Goal: Task Accomplishment & Management: Use online tool/utility

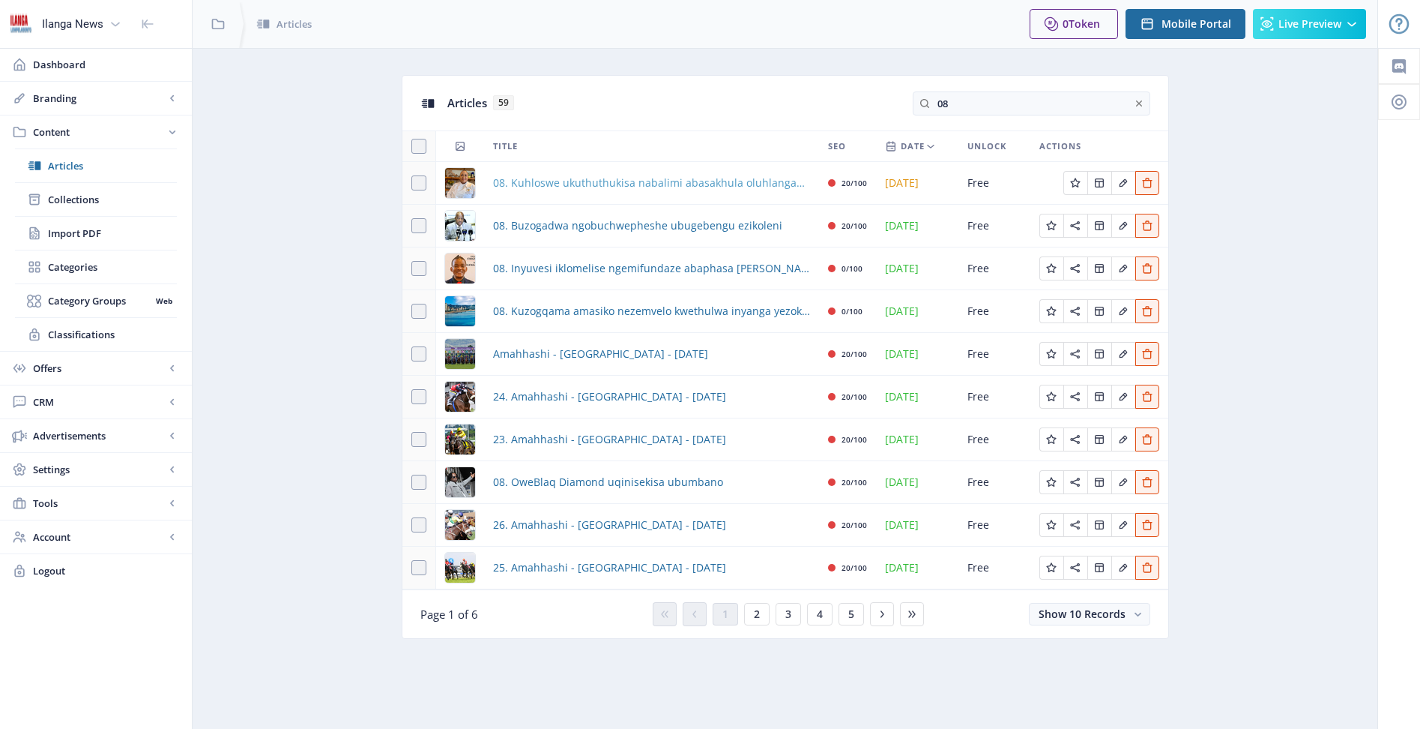
type input "08"
click at [546, 181] on span "08. Kuhloswe ukuthuthukisa nabalimi abasakhula oluhlanganisa uMzansi ne-[GEOGRA…" at bounding box center [651, 183] width 317 height 18
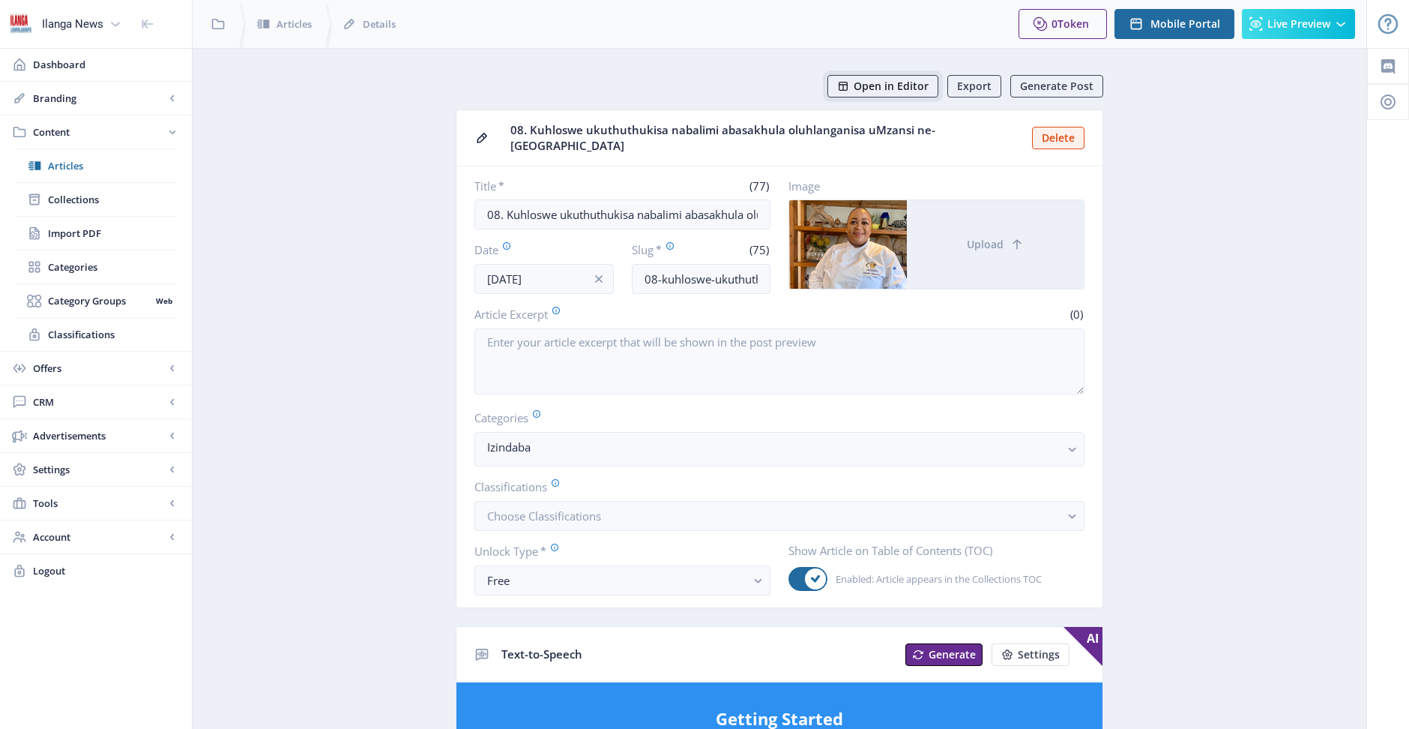
click at [893, 84] on span "Open in Editor" at bounding box center [891, 86] width 75 height 12
click at [919, 95] on button "Open in Editor" at bounding box center [882, 86] width 111 height 22
click at [67, 169] on span "Articles" at bounding box center [112, 165] width 129 height 15
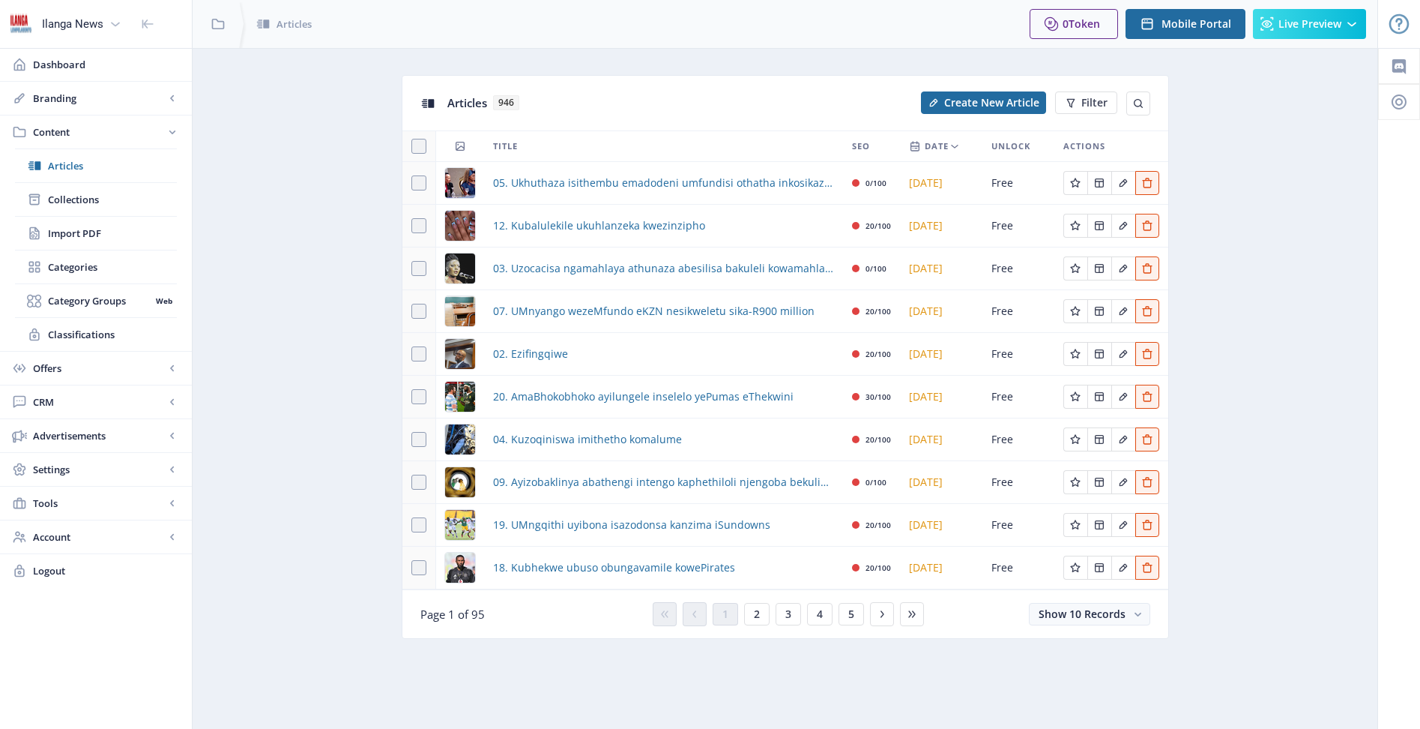
click at [1156, 103] on div "Articles 946 Create New Article Filter" at bounding box center [785, 103] width 766 height 55
click at [1143, 105] on icon at bounding box center [1139, 103] width 12 height 12
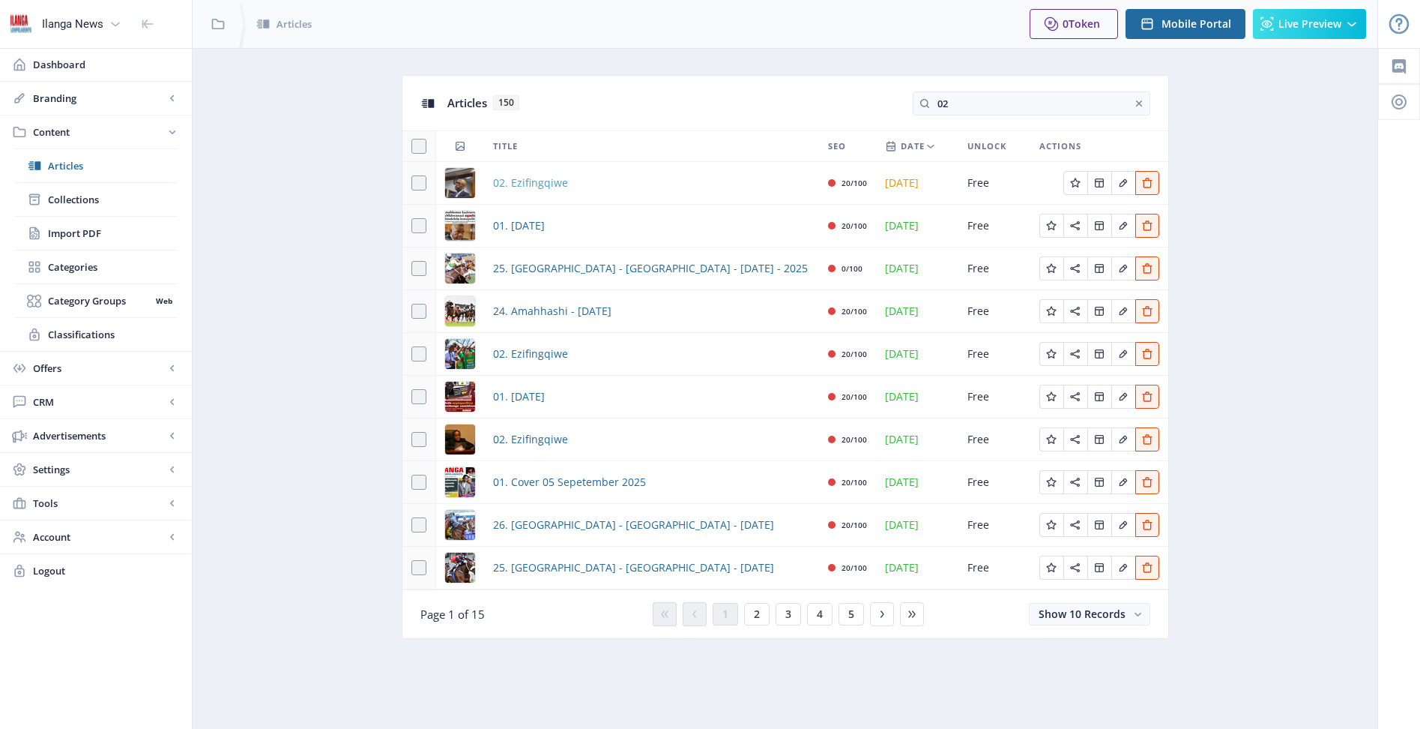
type input "02"
click at [527, 184] on span "02. Ezifingqiwe" at bounding box center [530, 183] width 75 height 18
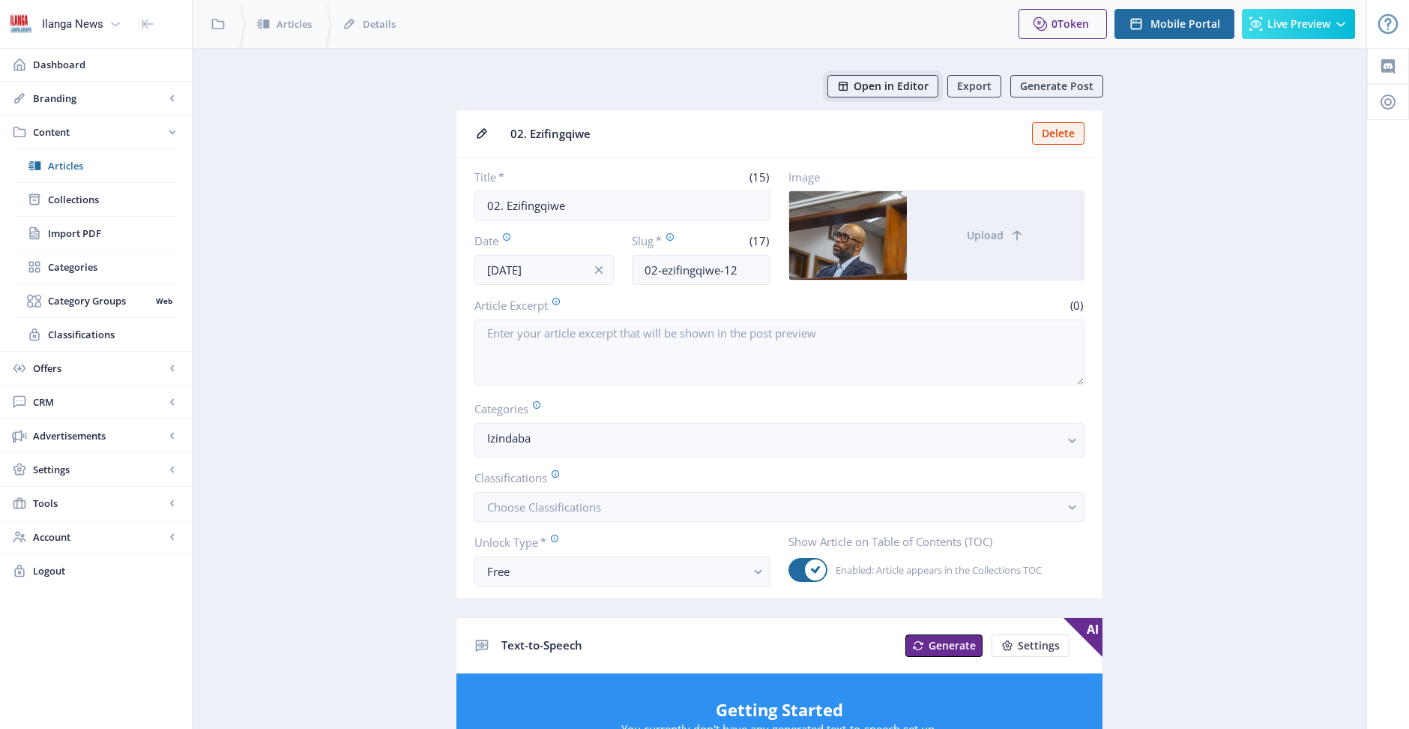
click at [907, 92] on span "Open in Editor" at bounding box center [891, 86] width 75 height 12
click at [72, 163] on span "Articles" at bounding box center [112, 165] width 129 height 15
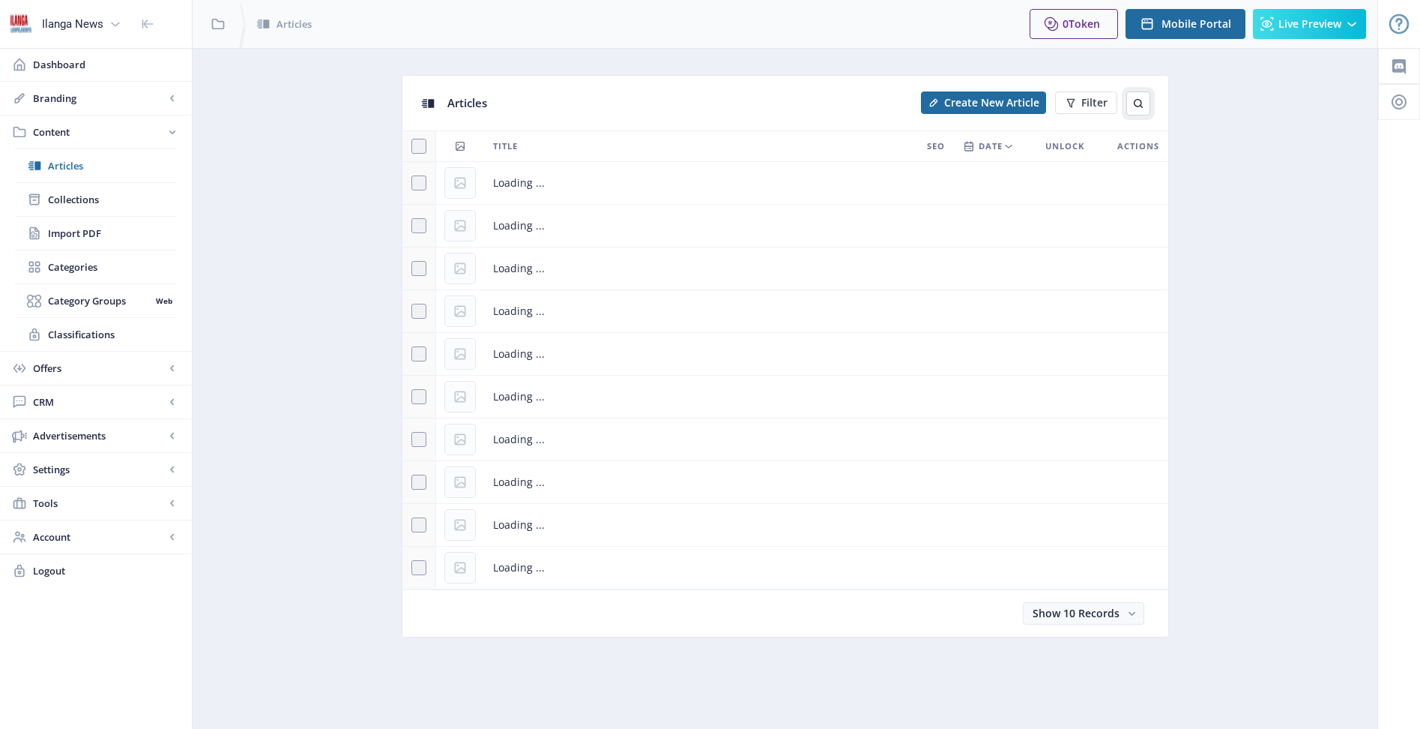
click at [1141, 97] on icon at bounding box center [1139, 103] width 12 height 12
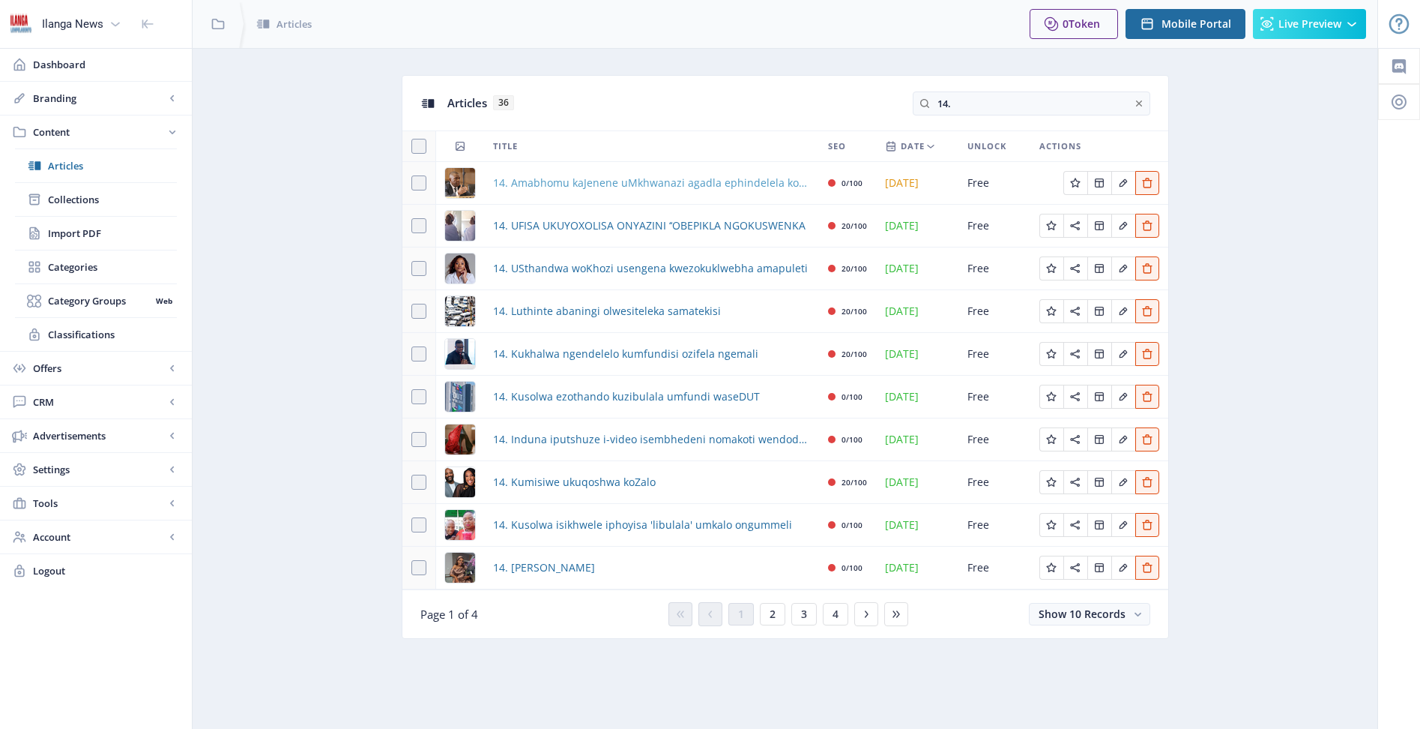
type input "14."
click at [581, 186] on span "14. Amabhomu kaJenene uMkhwanazi agadla ephindelela kosopolitiki" at bounding box center [651, 183] width 317 height 18
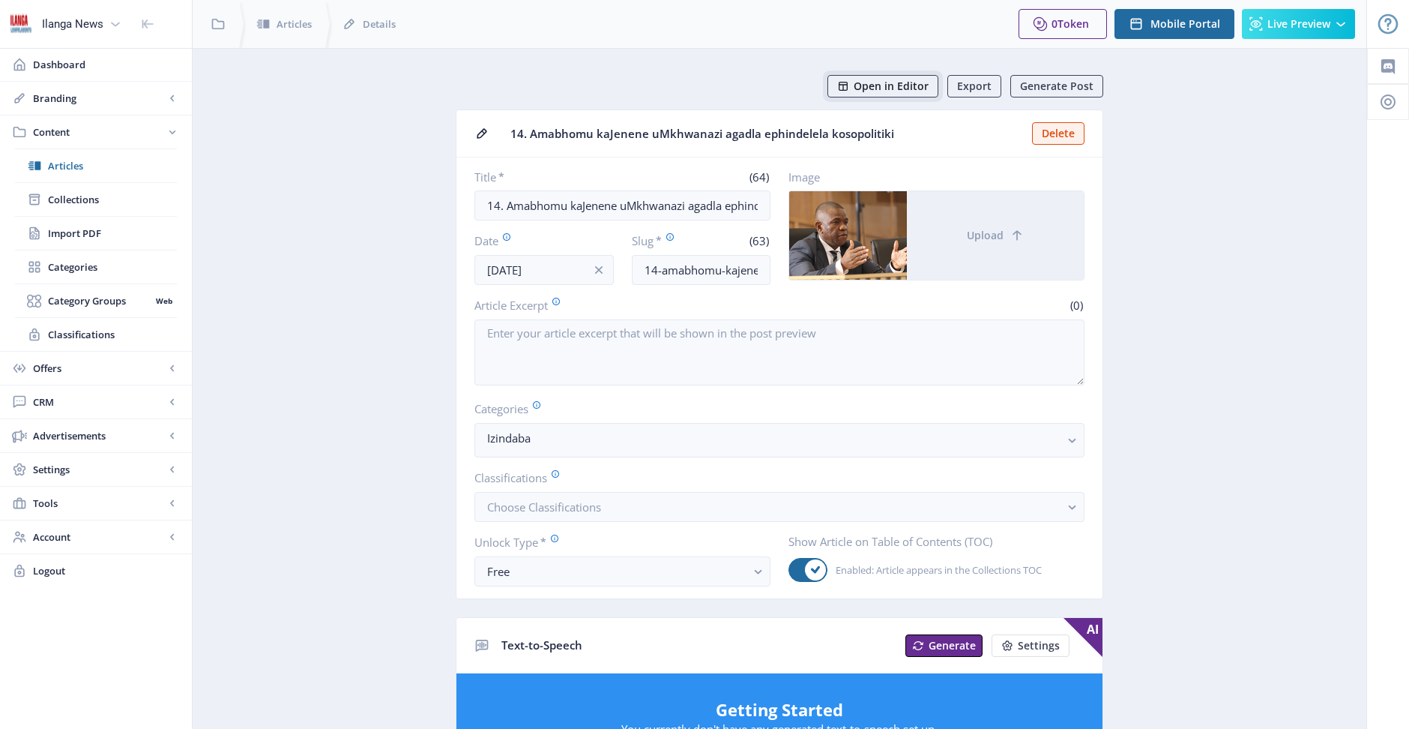
click at [895, 91] on span "Open in Editor" at bounding box center [891, 86] width 75 height 12
click at [67, 164] on span "Articles" at bounding box center [112, 165] width 129 height 15
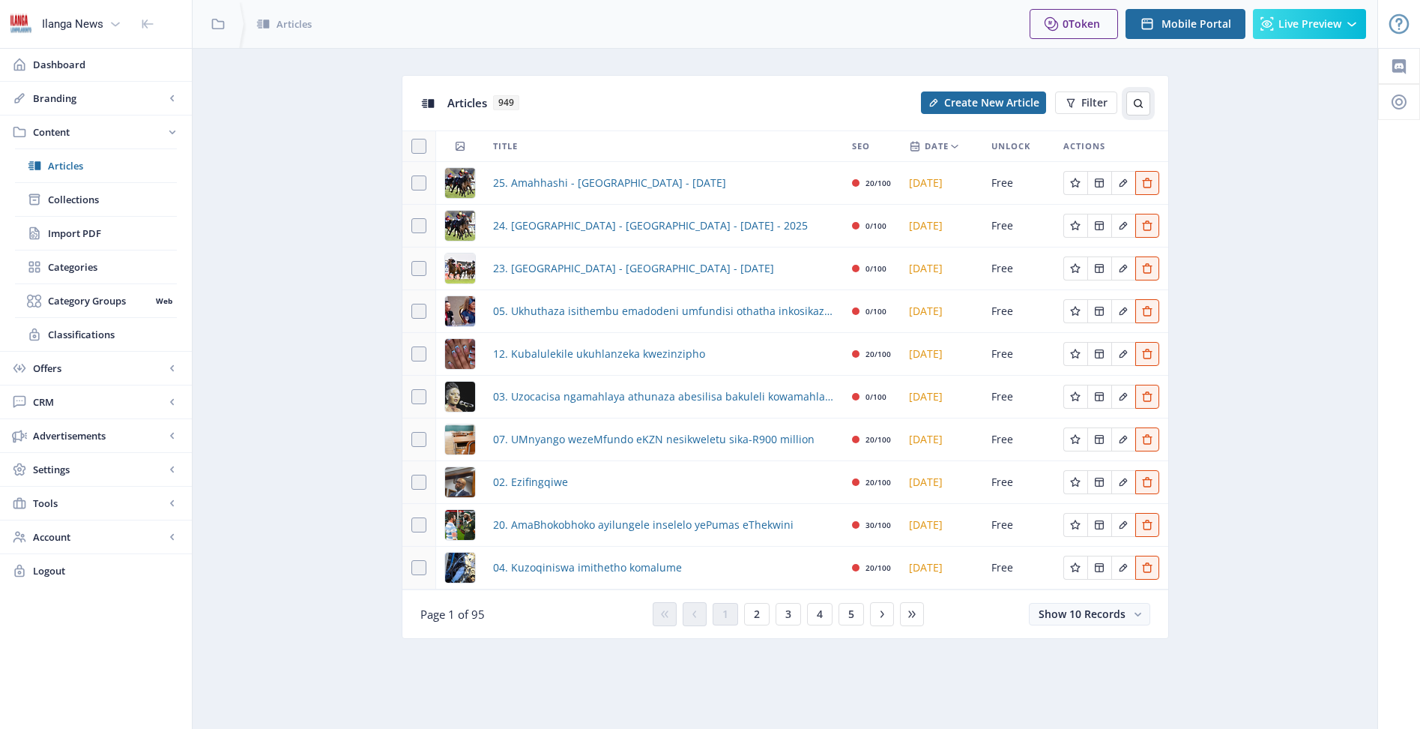
click at [1142, 103] on icon at bounding box center [1139, 103] width 12 height 12
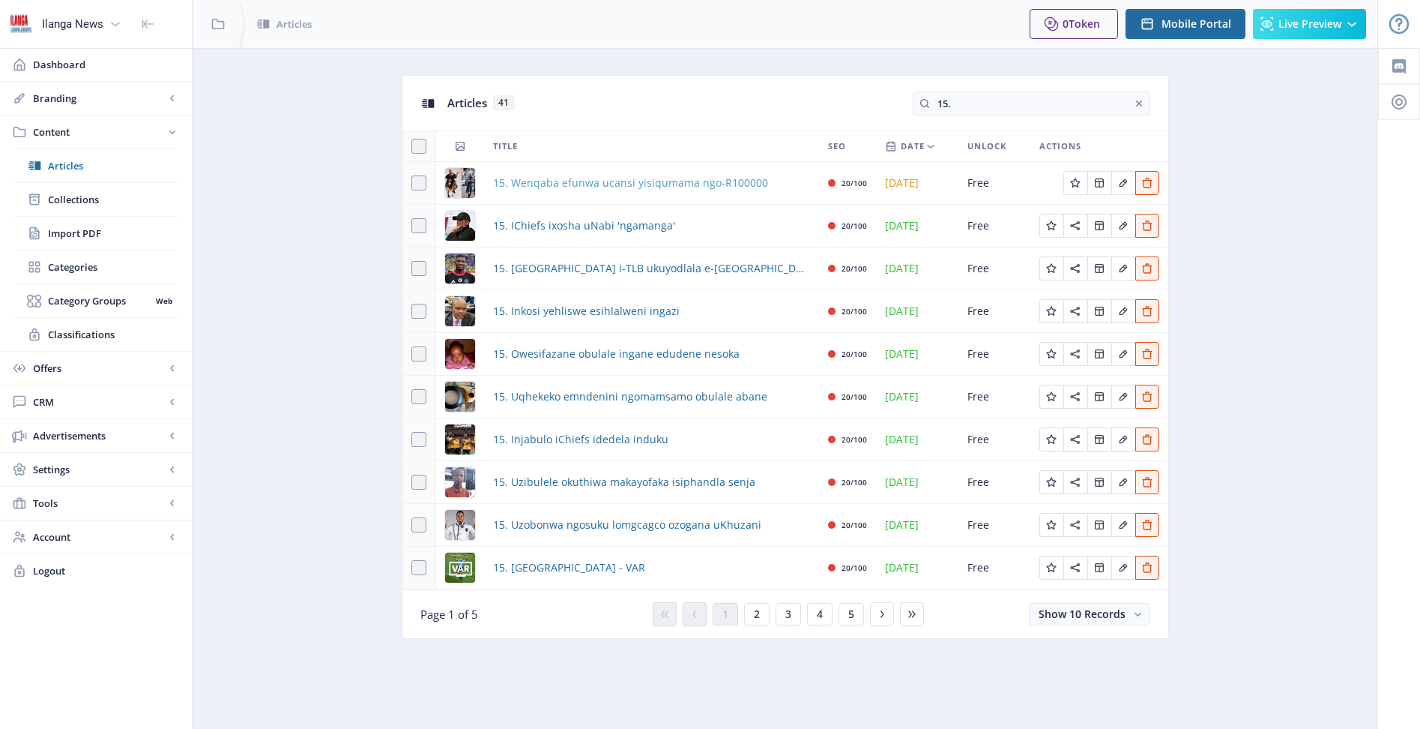
type input "15."
click at [731, 178] on span "15. Wenqaba efunwa ucansi yisiqumama ngo-R100000" at bounding box center [630, 183] width 275 height 18
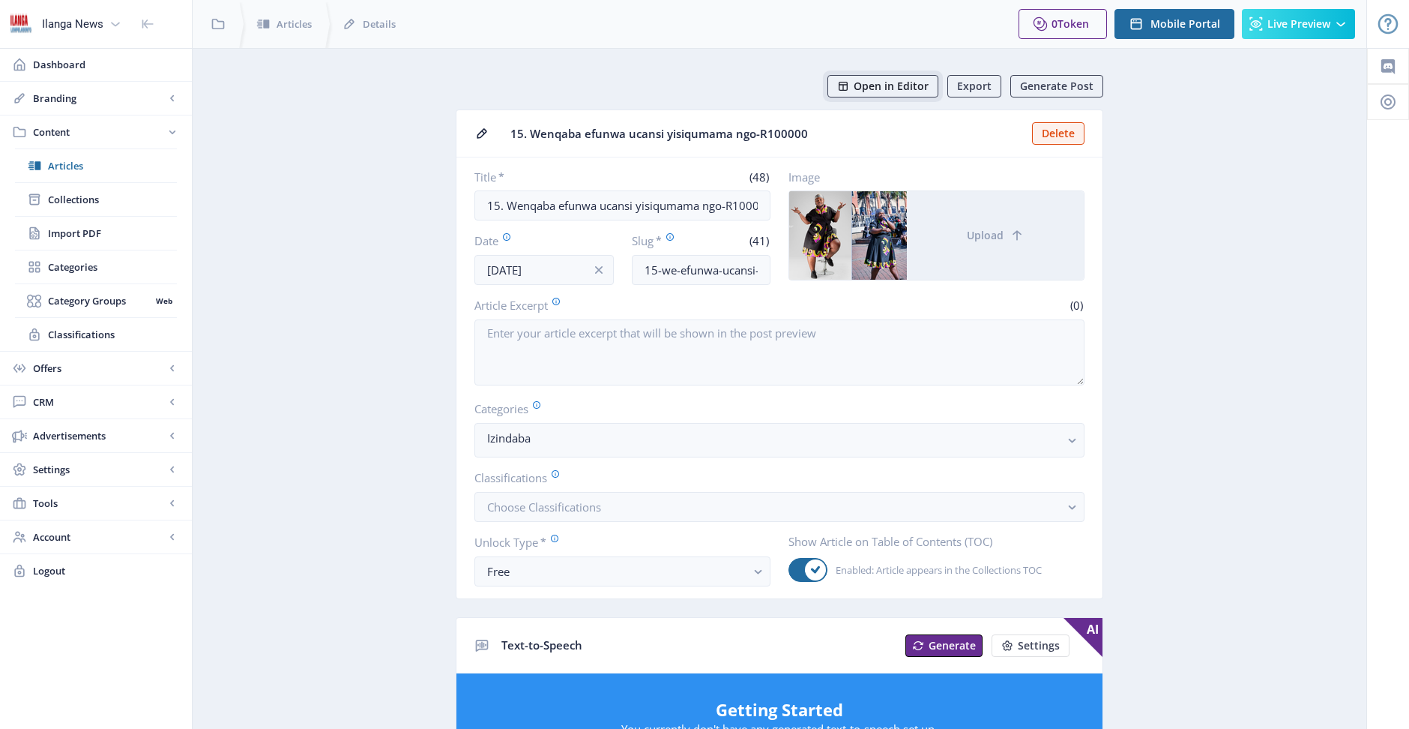
click at [919, 88] on span "Open in Editor" at bounding box center [891, 86] width 75 height 12
click at [79, 169] on span "Articles" at bounding box center [112, 165] width 129 height 15
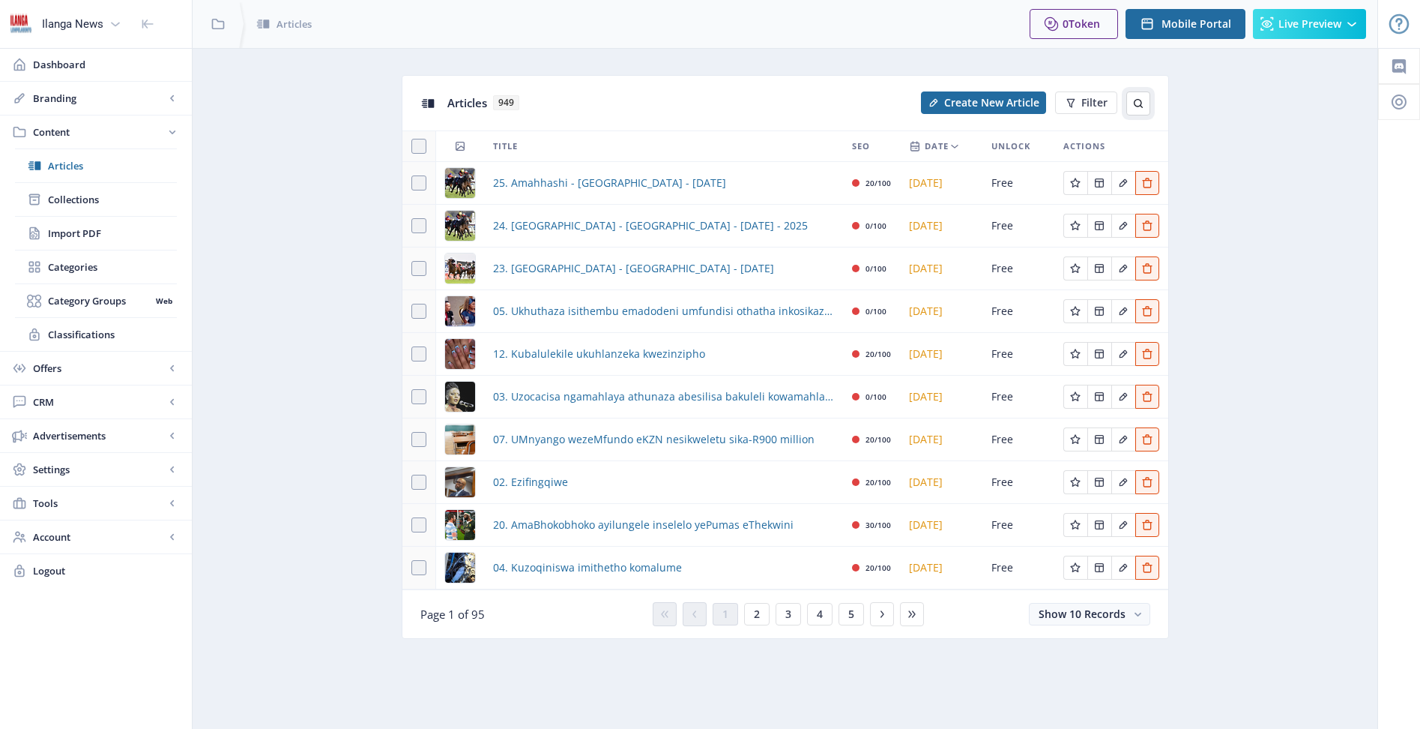
click at [1138, 109] on icon at bounding box center [1139, 103] width 12 height 12
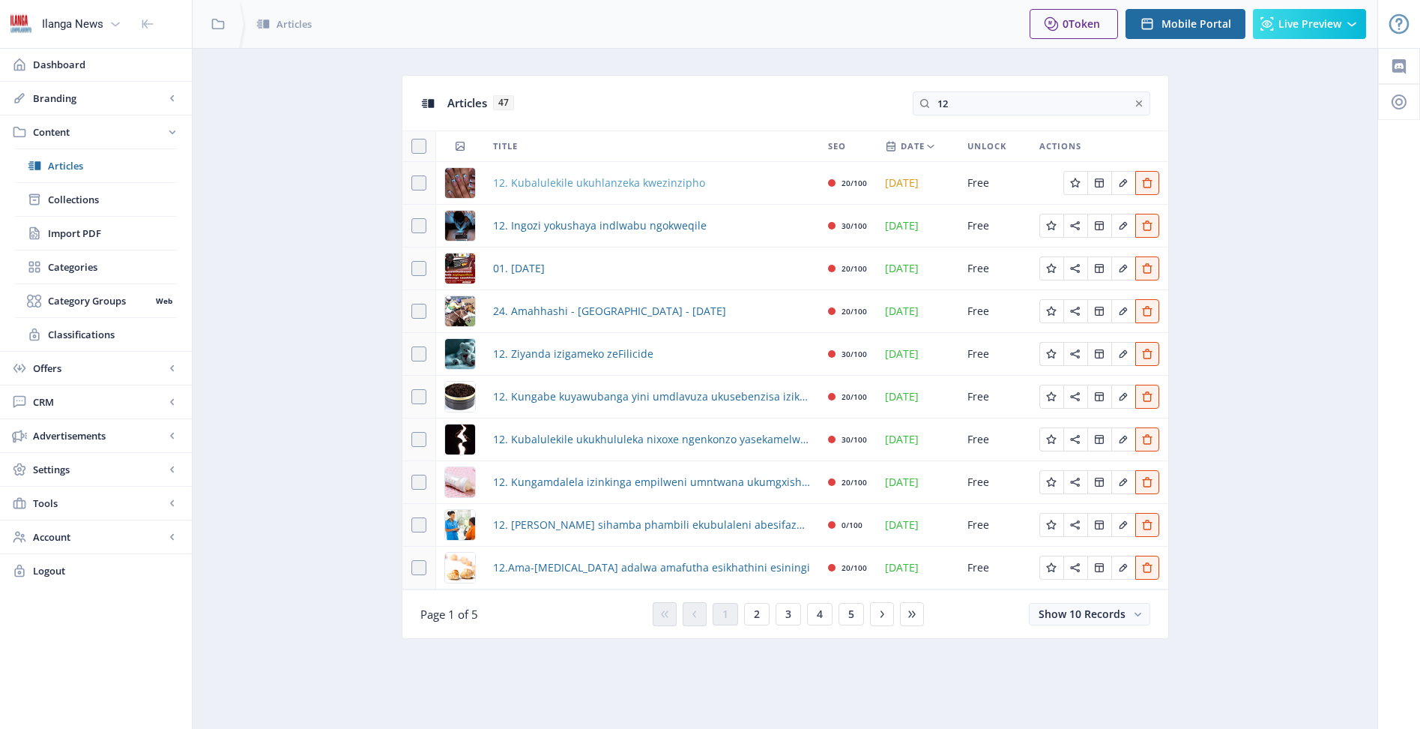
type input "12"
click at [621, 181] on span "12. Kubalulekile ukuhlanzeka kwezinzipho" at bounding box center [599, 183] width 212 height 18
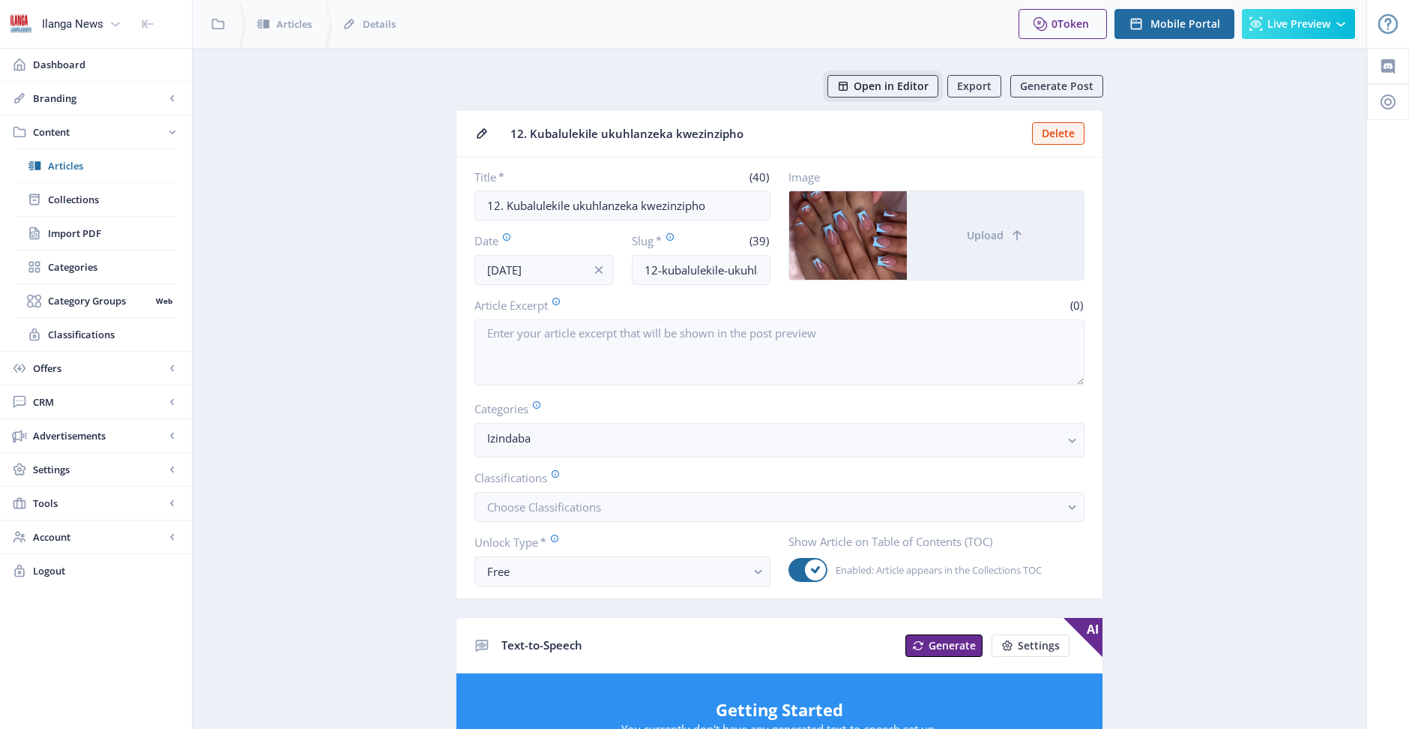
click at [897, 87] on span "Open in Editor" at bounding box center [891, 86] width 75 height 12
click at [894, 84] on span "Open in Editor" at bounding box center [891, 86] width 75 height 12
